Goal: Book appointment/travel/reservation

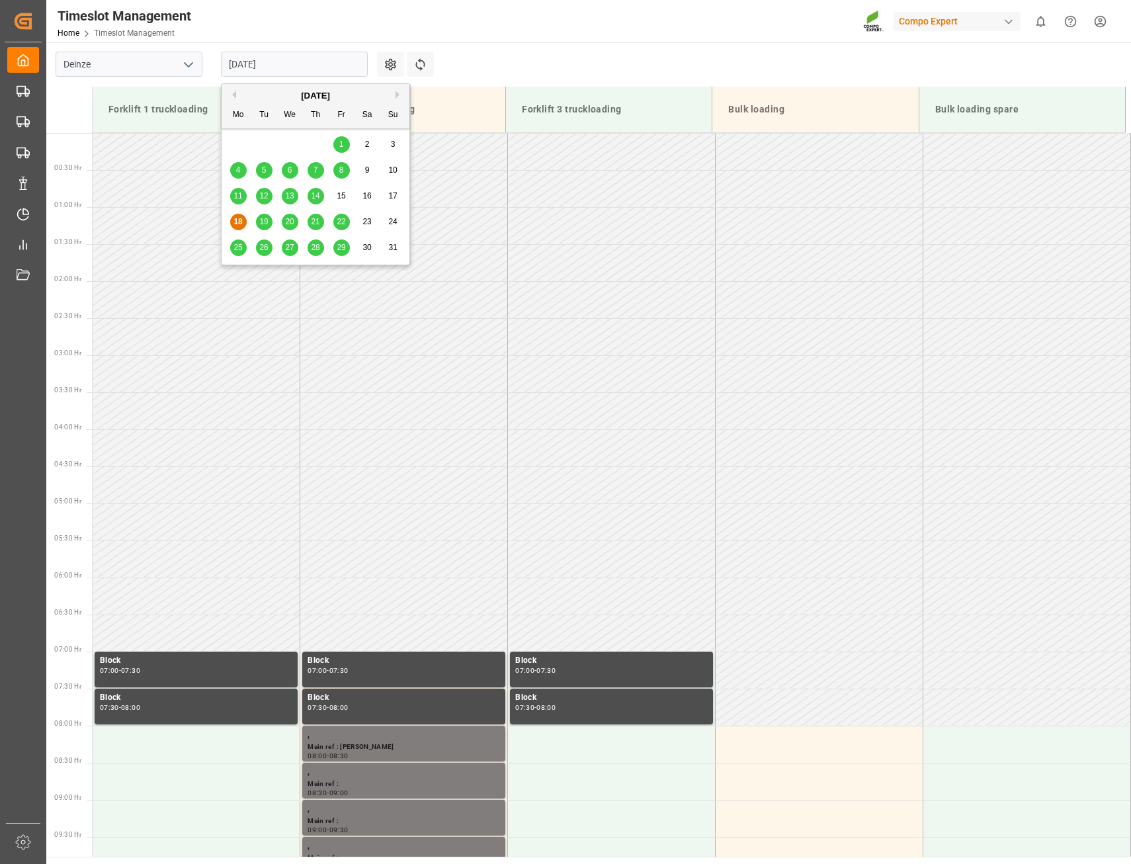
click at [296, 67] on input "[DATE]" at bounding box center [294, 64] width 147 height 25
click at [266, 220] on span "19" at bounding box center [263, 221] width 9 height 9
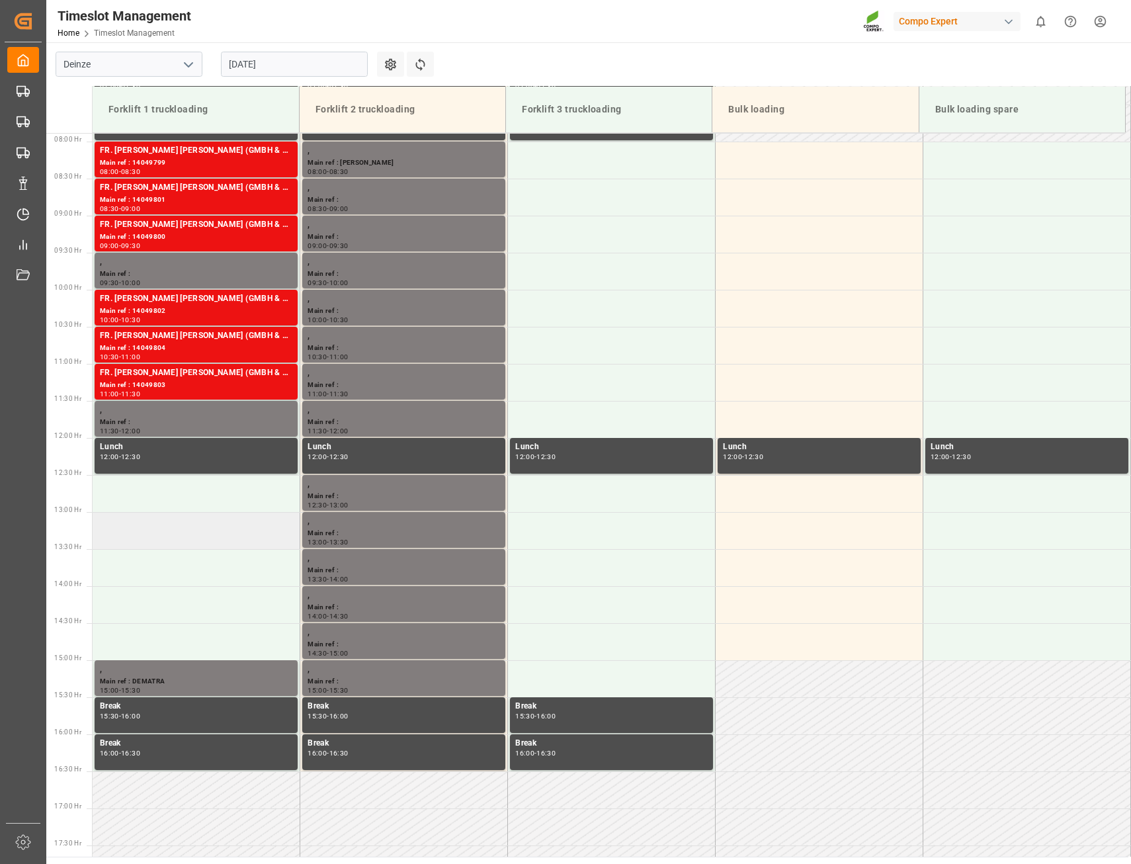
scroll to position [468, 0]
